Goal: Information Seeking & Learning: Learn about a topic

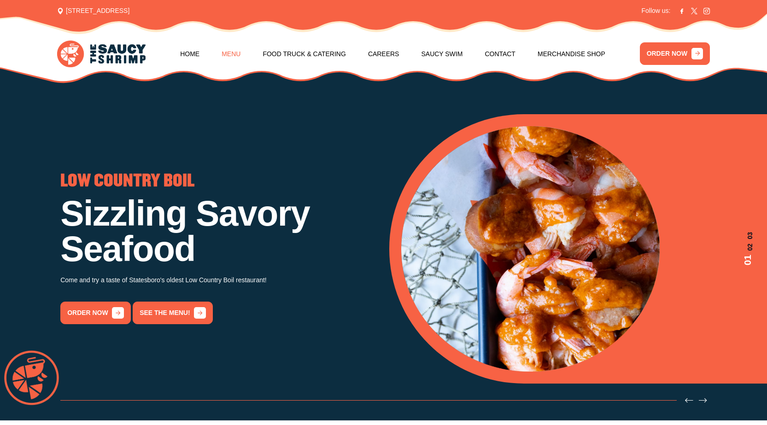
click at [233, 52] on link "Menu" at bounding box center [231, 53] width 19 height 35
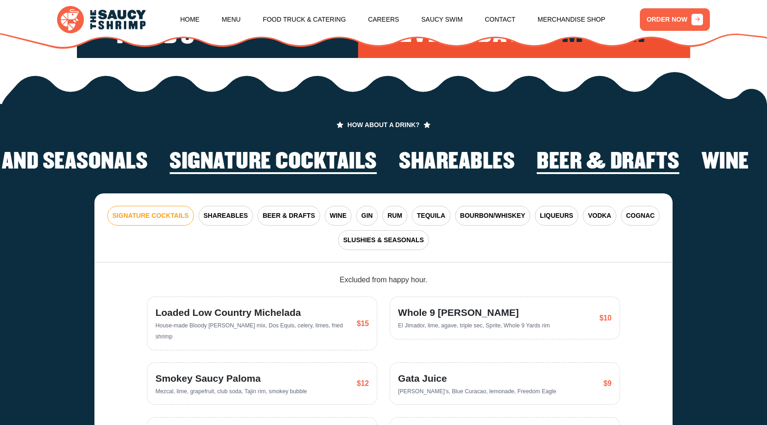
scroll to position [1706, 0]
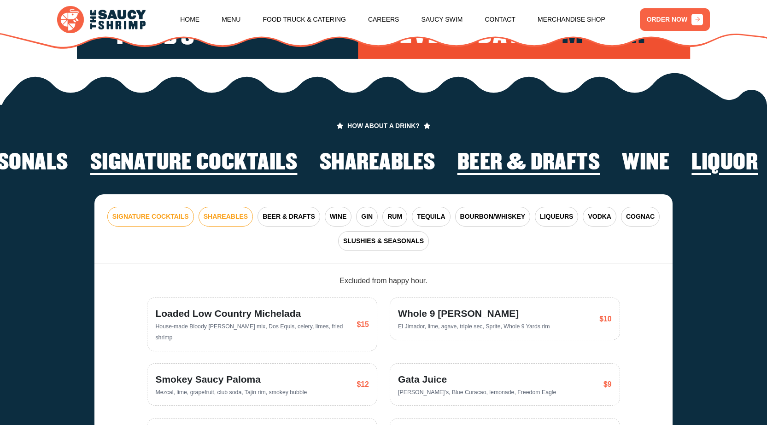
click at [219, 221] on span "SHAREABLES" at bounding box center [226, 217] width 44 height 10
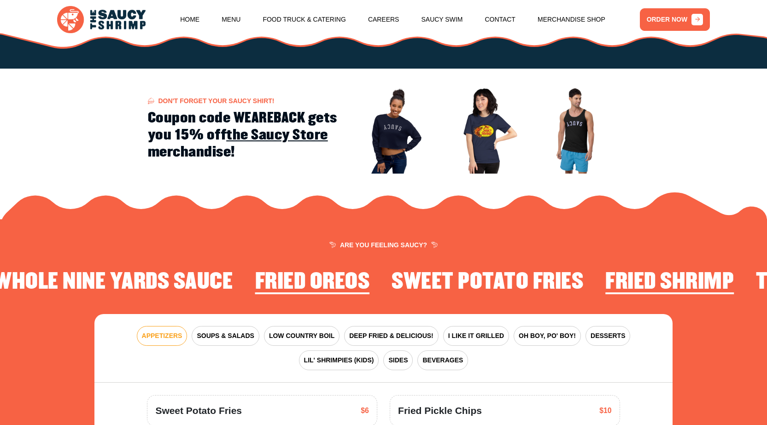
scroll to position [1200, 0]
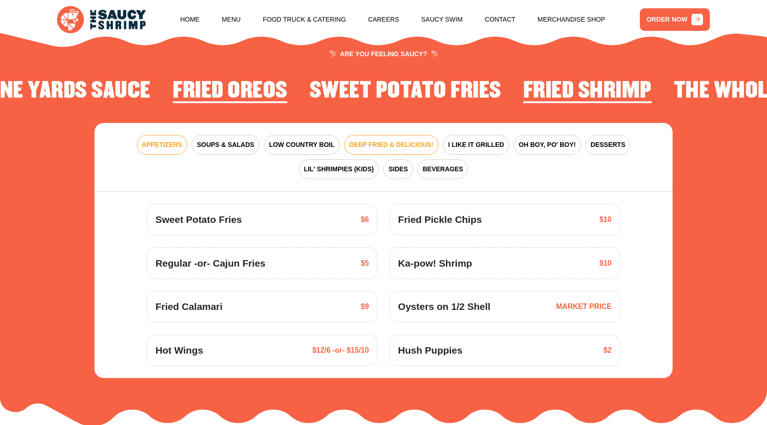
click at [382, 147] on span "DEEP FRIED & DELICIOUS!" at bounding box center [391, 145] width 84 height 10
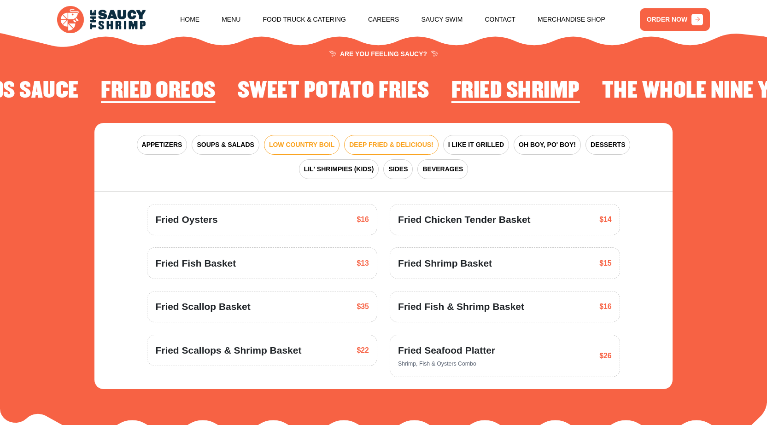
click at [311, 147] on span "LOW COUNTRY BOIL" at bounding box center [301, 145] width 65 height 10
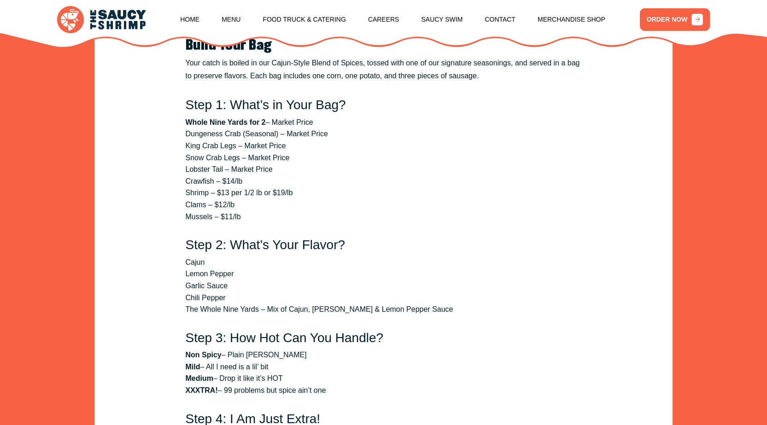
scroll to position [1246, 0]
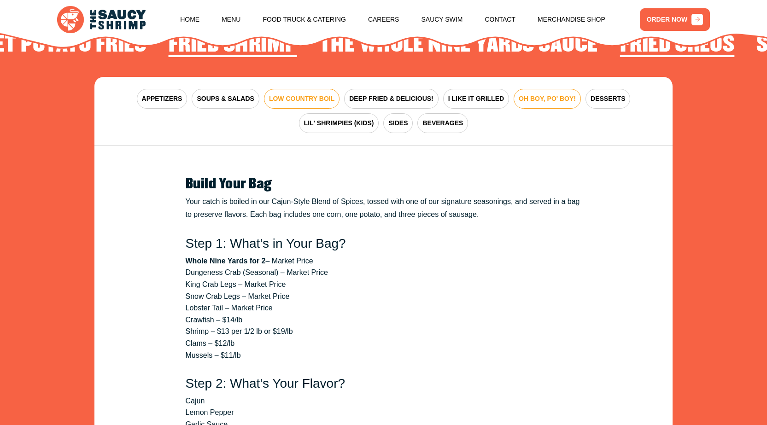
click at [542, 96] on span "OH BOY, PO' BOY!" at bounding box center [547, 99] width 57 height 10
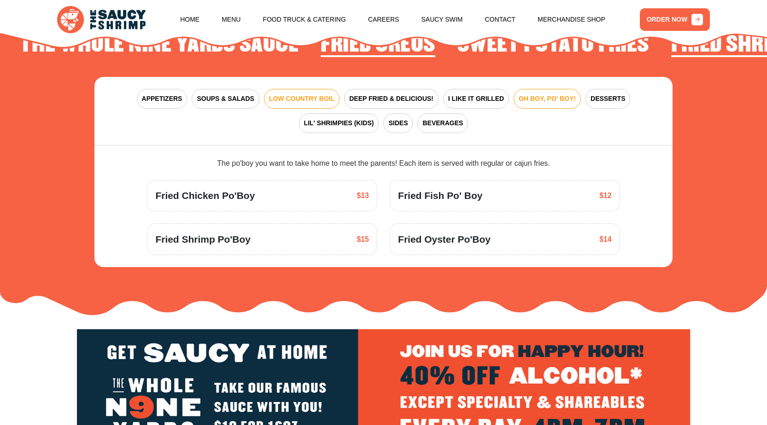
click at [321, 105] on button "LOW COUNTRY BOIL" at bounding box center [302, 99] width 76 height 20
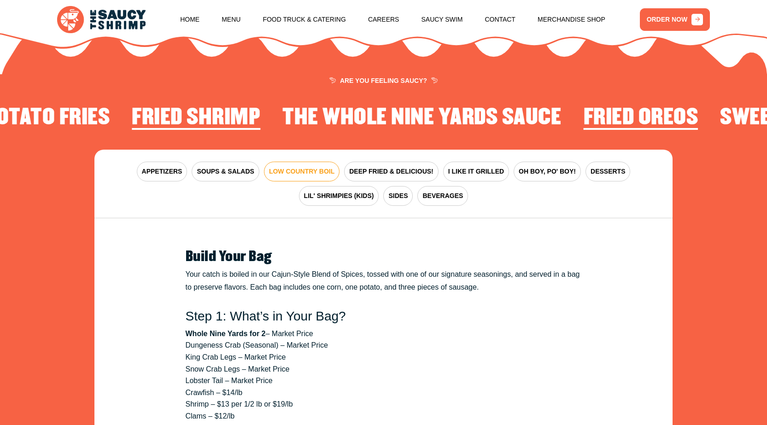
scroll to position [1154, 0]
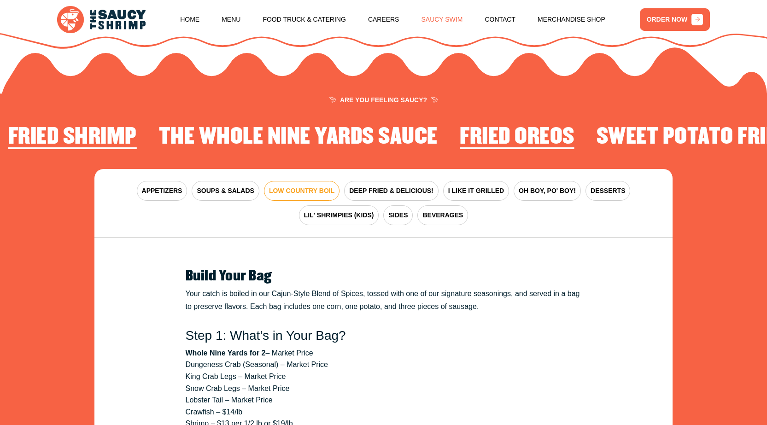
click at [451, 21] on link "Saucy Swim" at bounding box center [441, 19] width 41 height 35
